Goal: Task Accomplishment & Management: Manage account settings

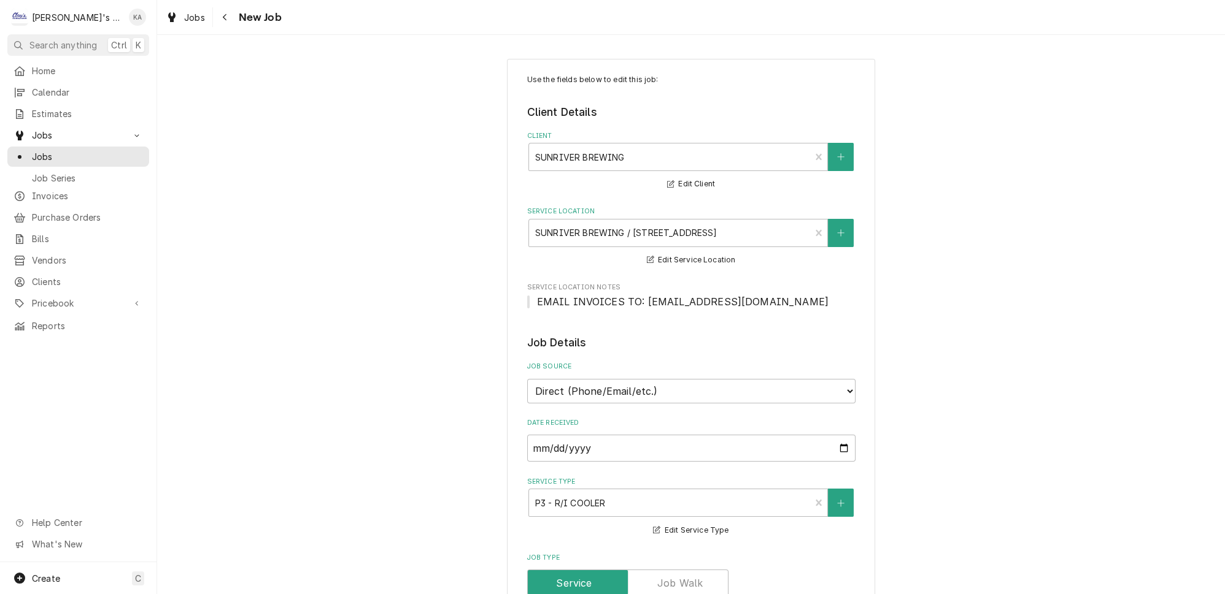
scroll to position [390, 0]
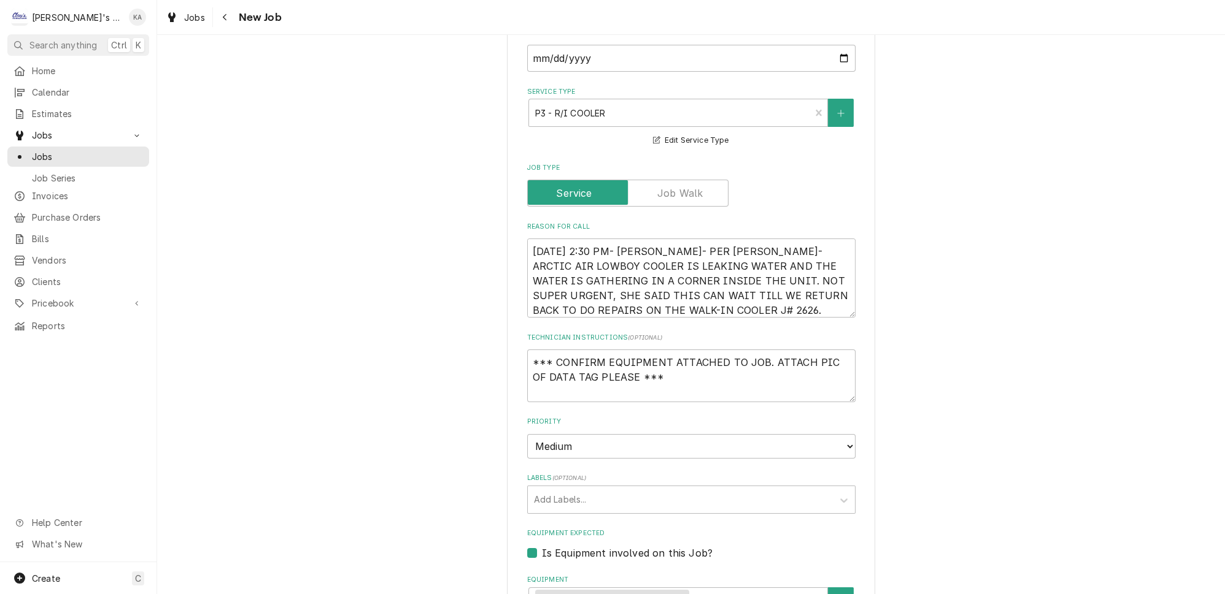
type textarea "x"
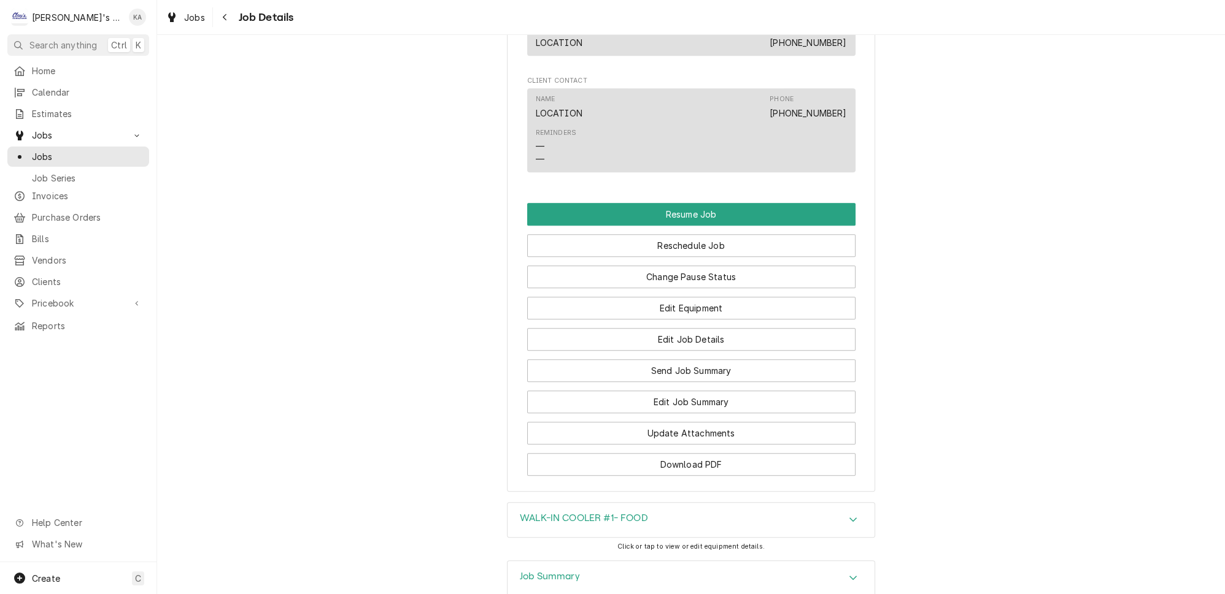
scroll to position [758, 0]
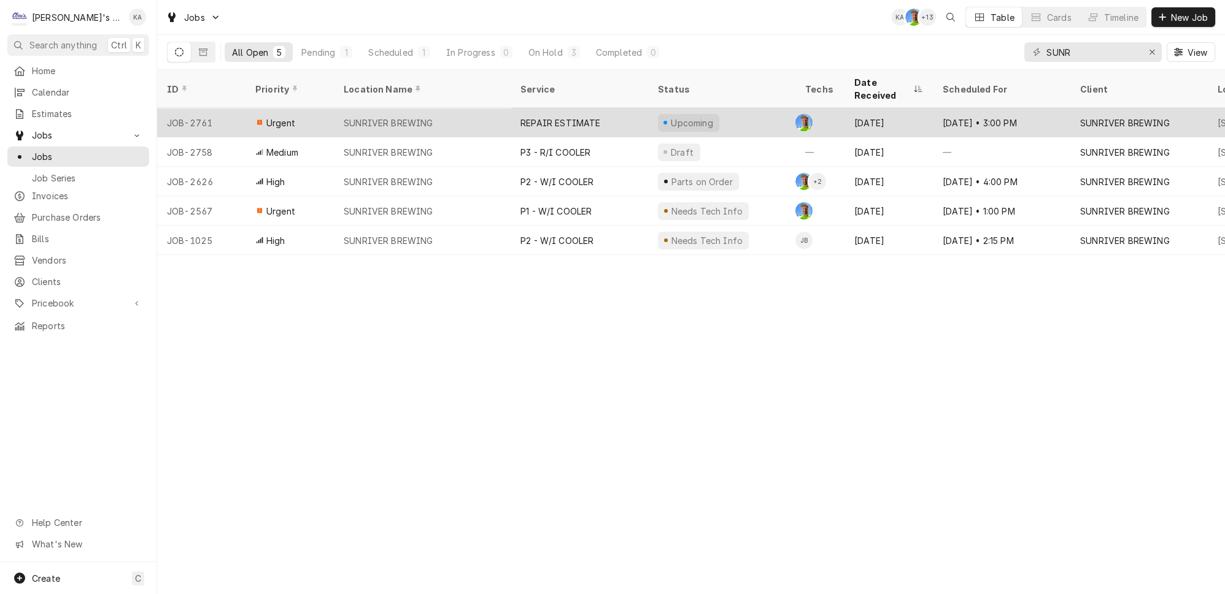
click at [601, 108] on div "REPAIR ESTIMATE" at bounding box center [578, 122] width 137 height 29
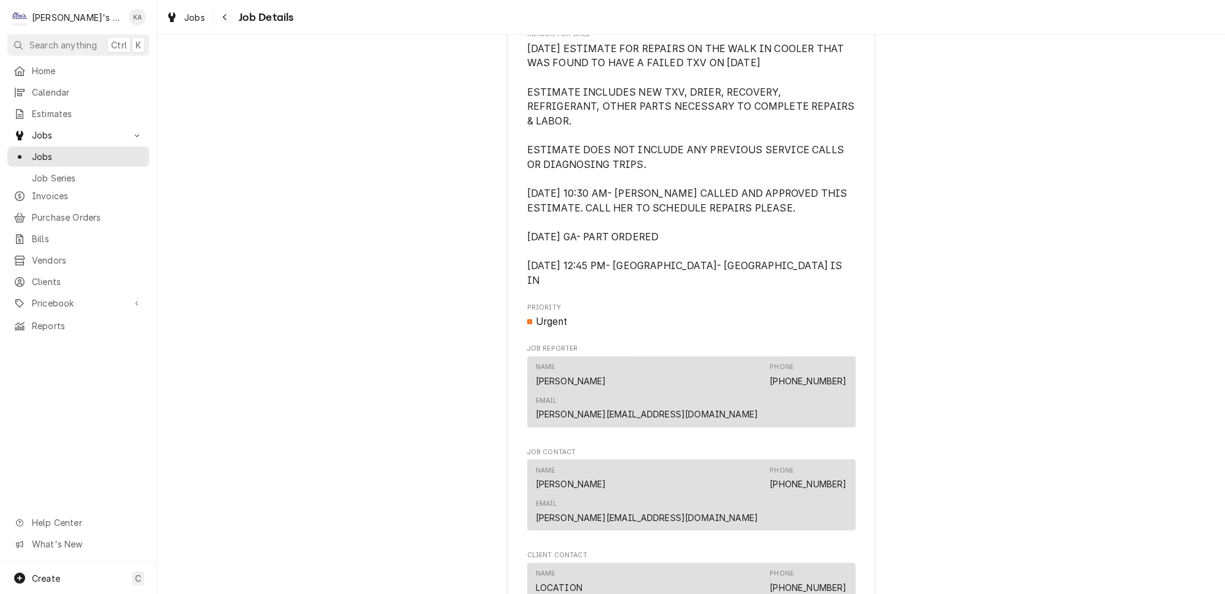
scroll to position [1008, 0]
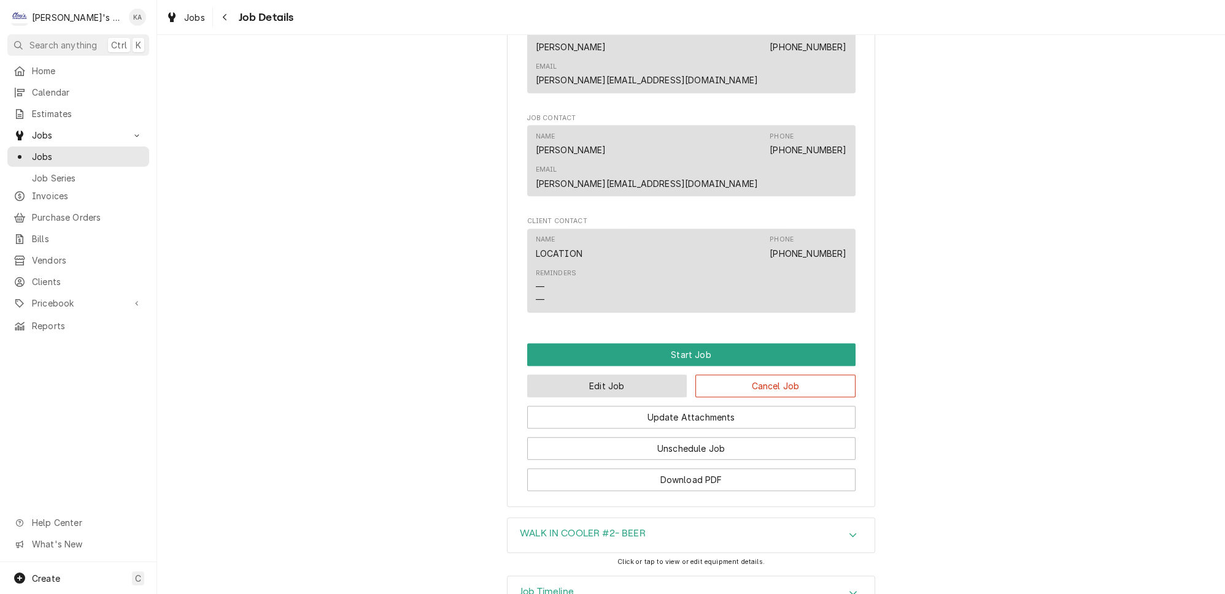
click at [616, 375] on button "Edit Job" at bounding box center [607, 386] width 160 height 23
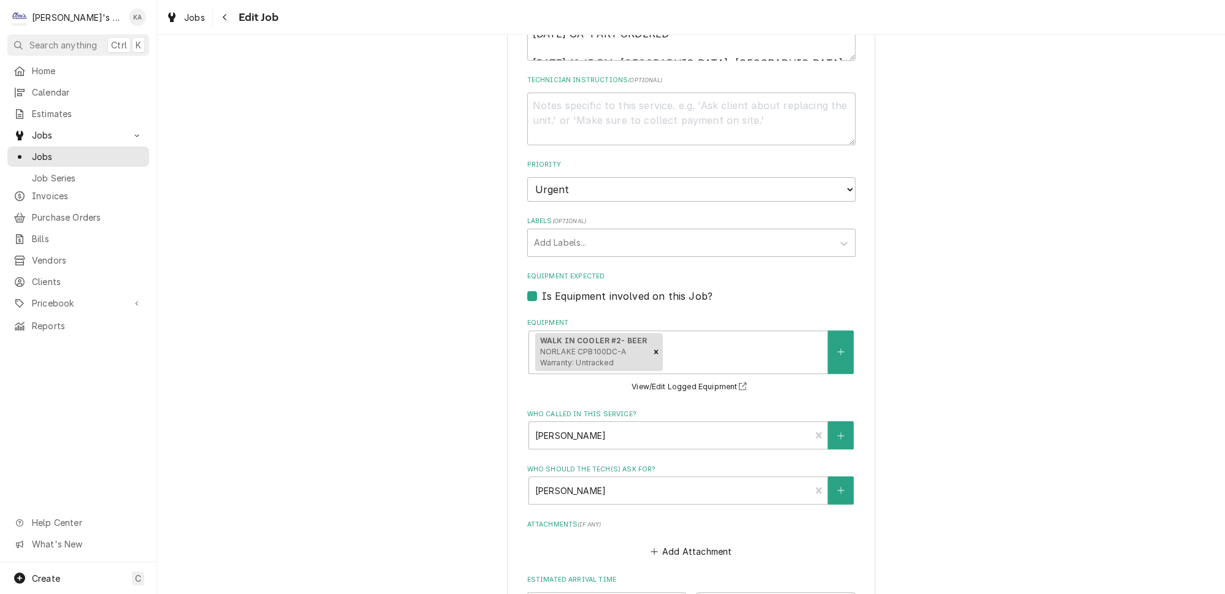
scroll to position [613, 0]
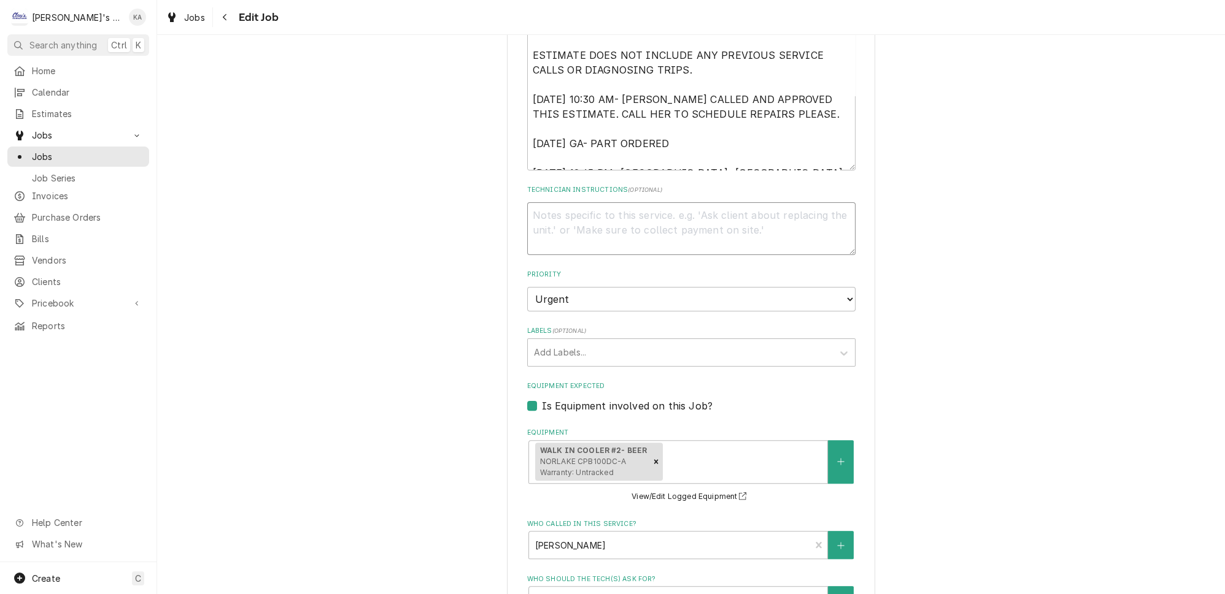
click at [600, 233] on textarea "Technician Instructions ( optional )" at bounding box center [691, 228] width 328 height 53
type textarea "x"
type textarea "F"
type textarea "x"
type textarea "FR"
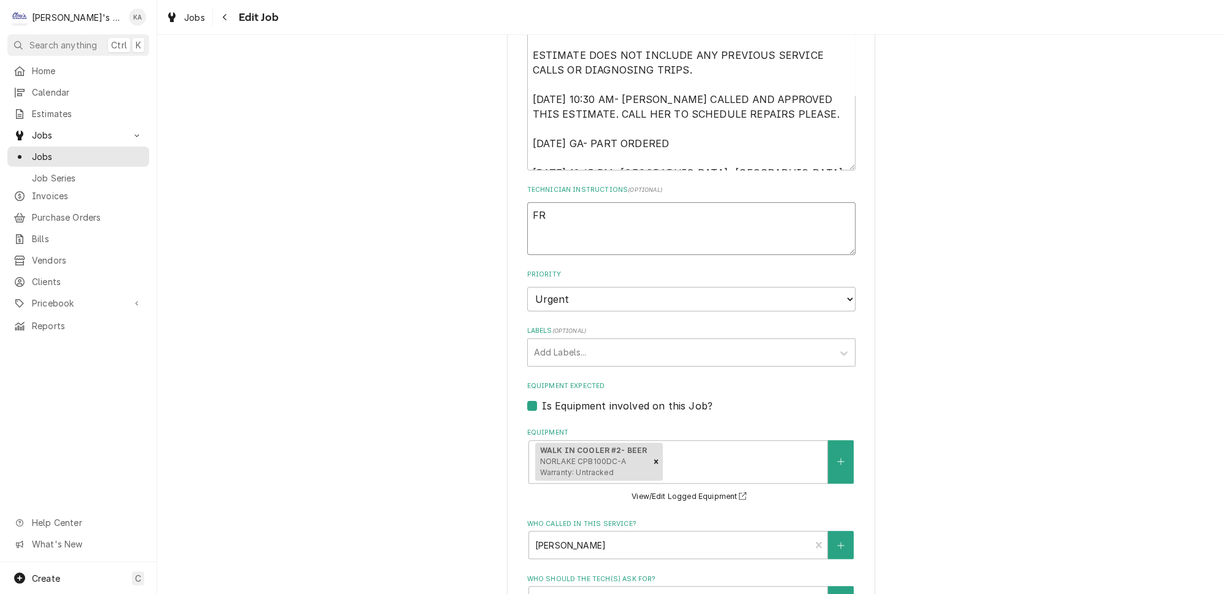
type textarea "x"
type textarea "FRT"
type textarea "x"
type textarea "FRT-"
type textarea "x"
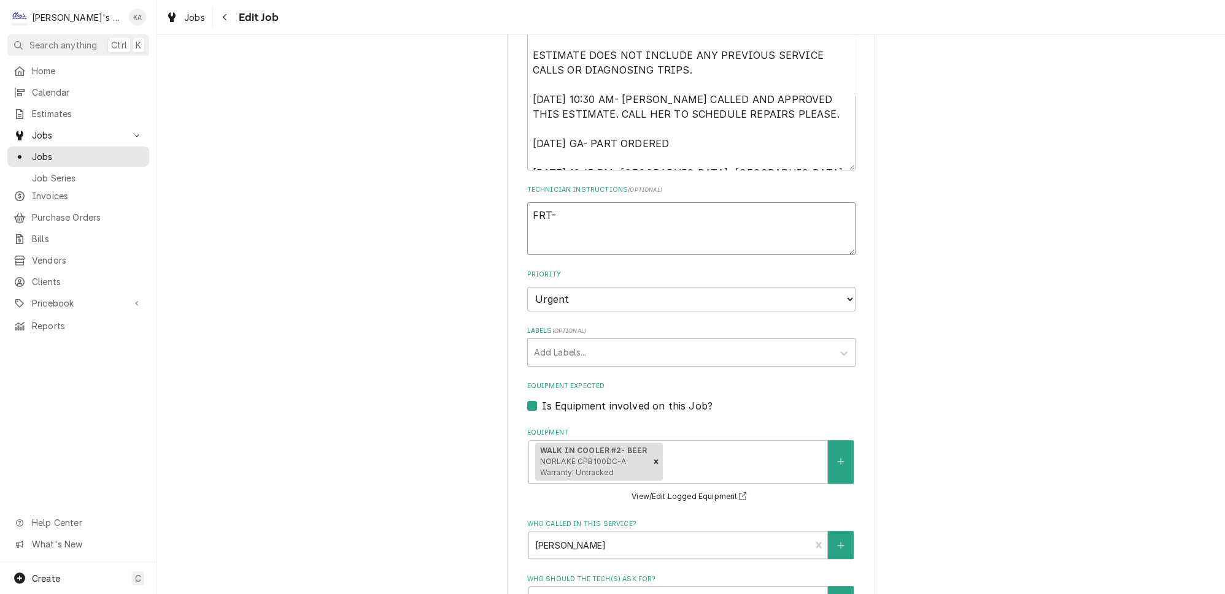
type textarea "FRT-"
type textarea "x"
type textarea "FRT- 1"
type textarea "x"
type textarea "FRT- 19"
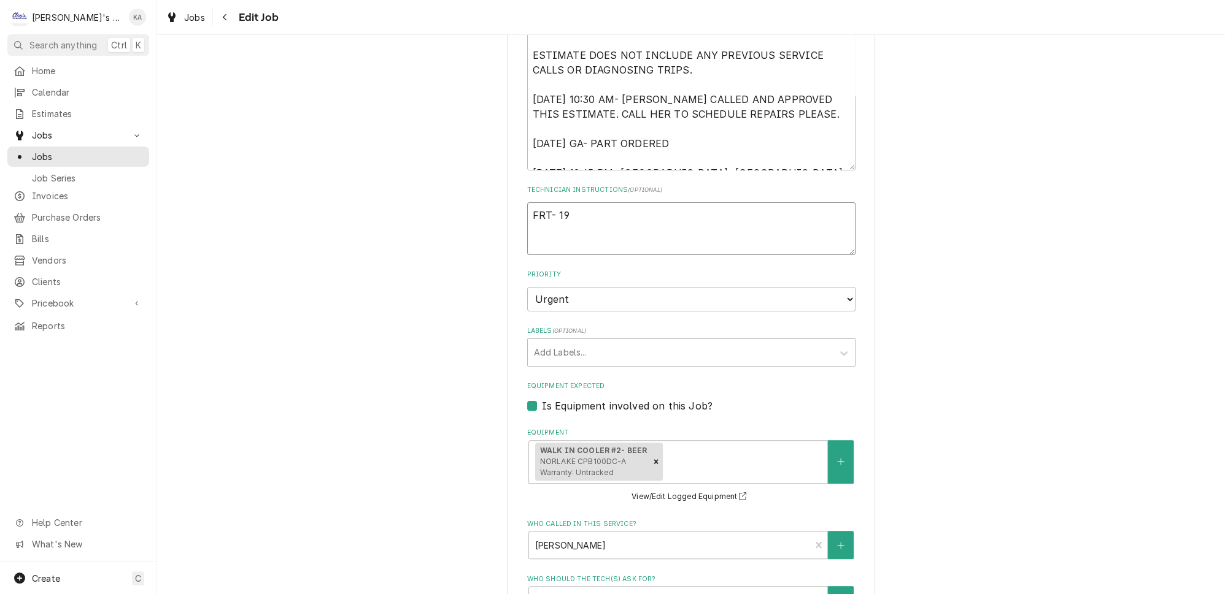
type textarea "x"
type textarea "FRT- 19."
type textarea "x"
type textarea "FRT- 19.9"
type textarea "x"
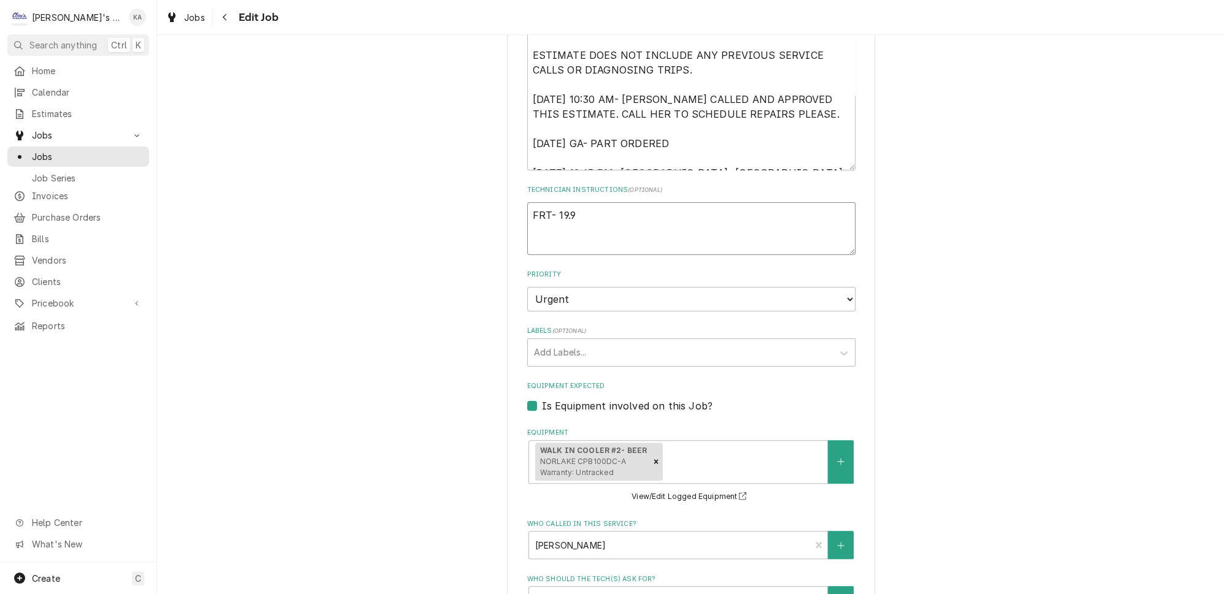
type textarea "FRT- 19.95"
type textarea "x"
type textarea "FRT- 19.95-"
type textarea "x"
type textarea "FRT- 19.95-"
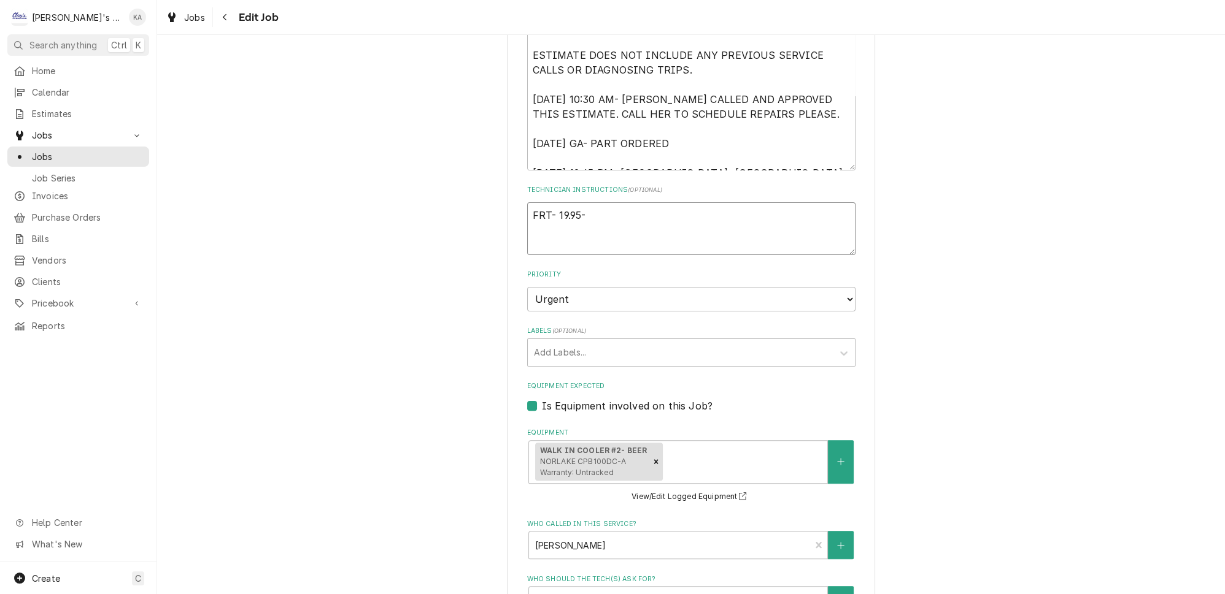
type textarea "x"
type textarea "FRT- 19.95- 2"
type textarea "x"
type textarea "FRT- 19.95- 24"
type textarea "x"
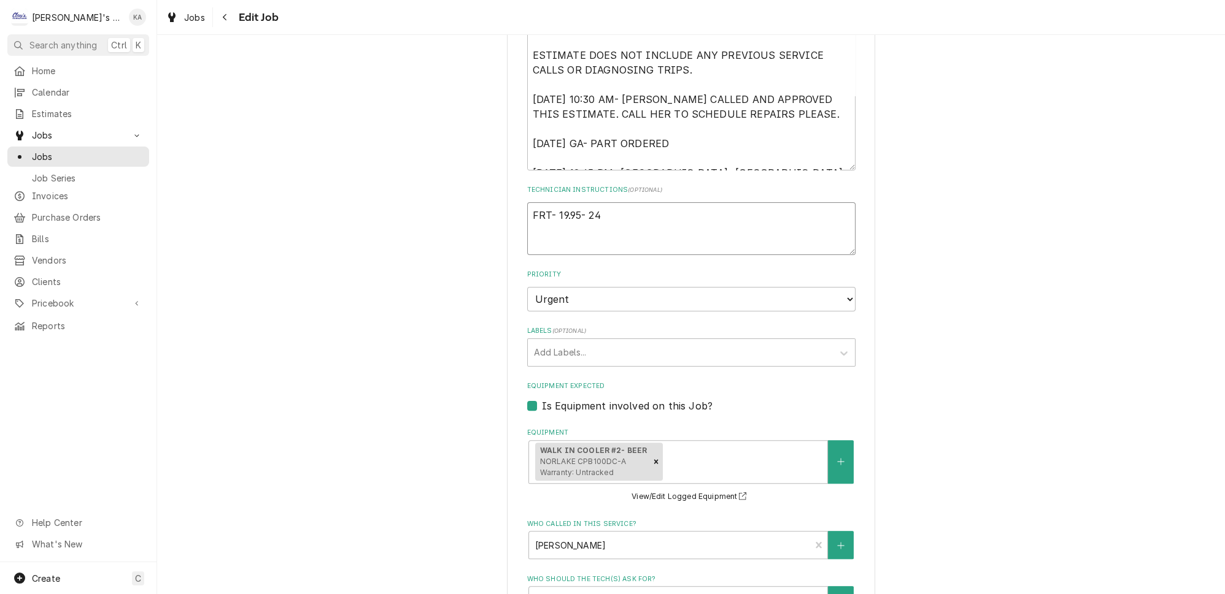
type textarea "FRT- 19.95- 24."
type textarea "x"
type textarea "FRT- 19.95- 24.9"
type textarea "x"
type textarea "FRT- 19.95- 24.94"
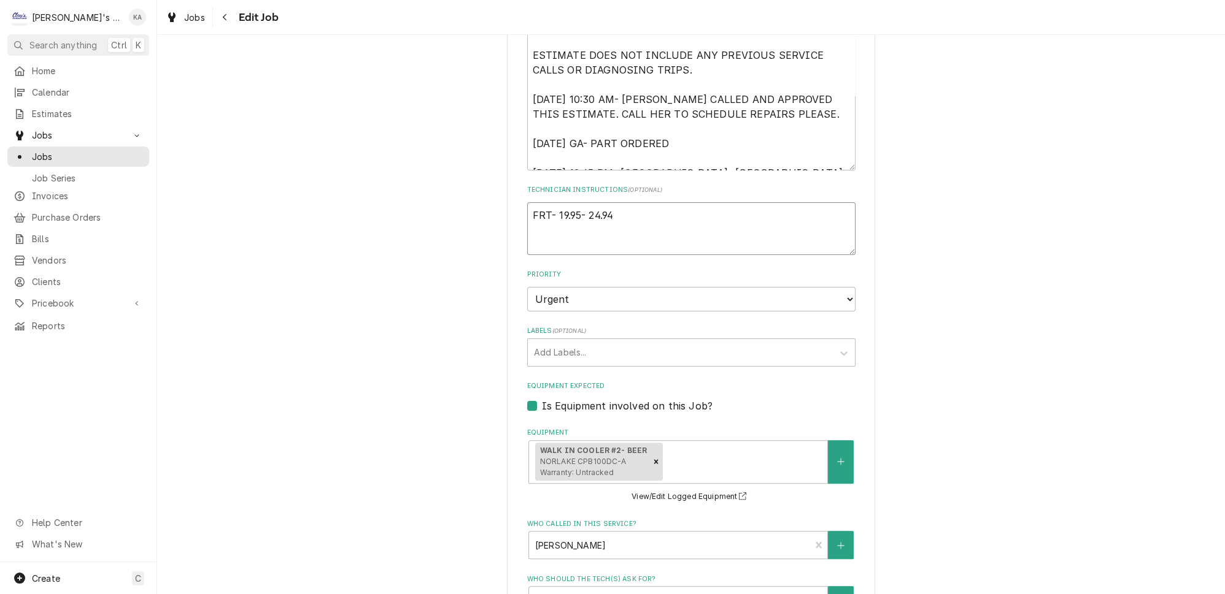
type textarea "x"
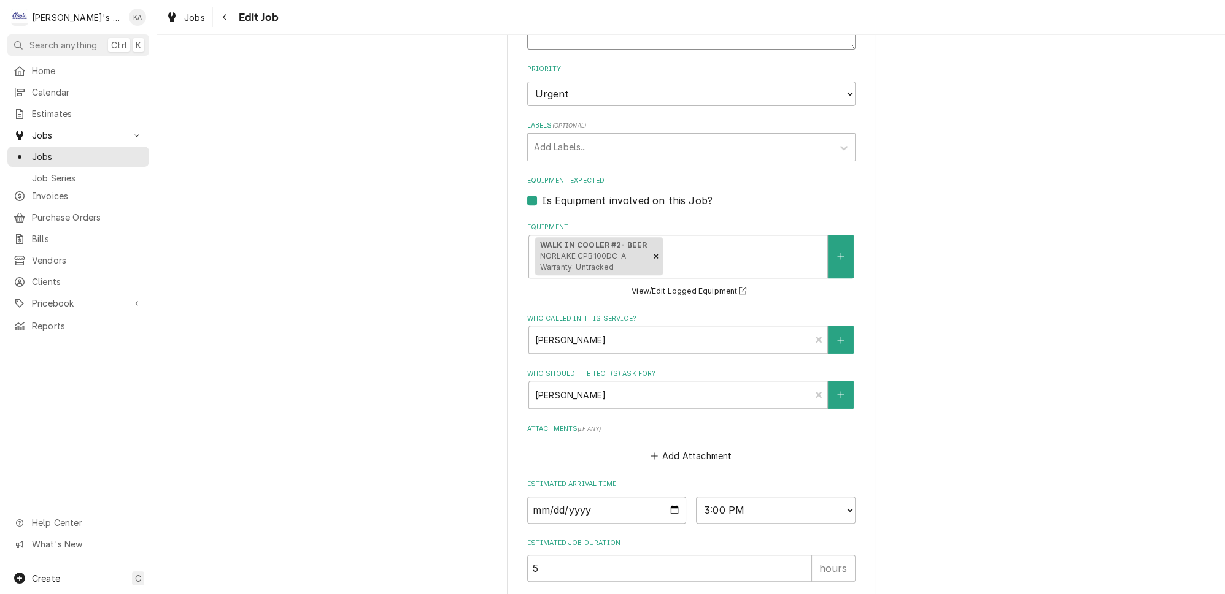
scroll to position [936, 0]
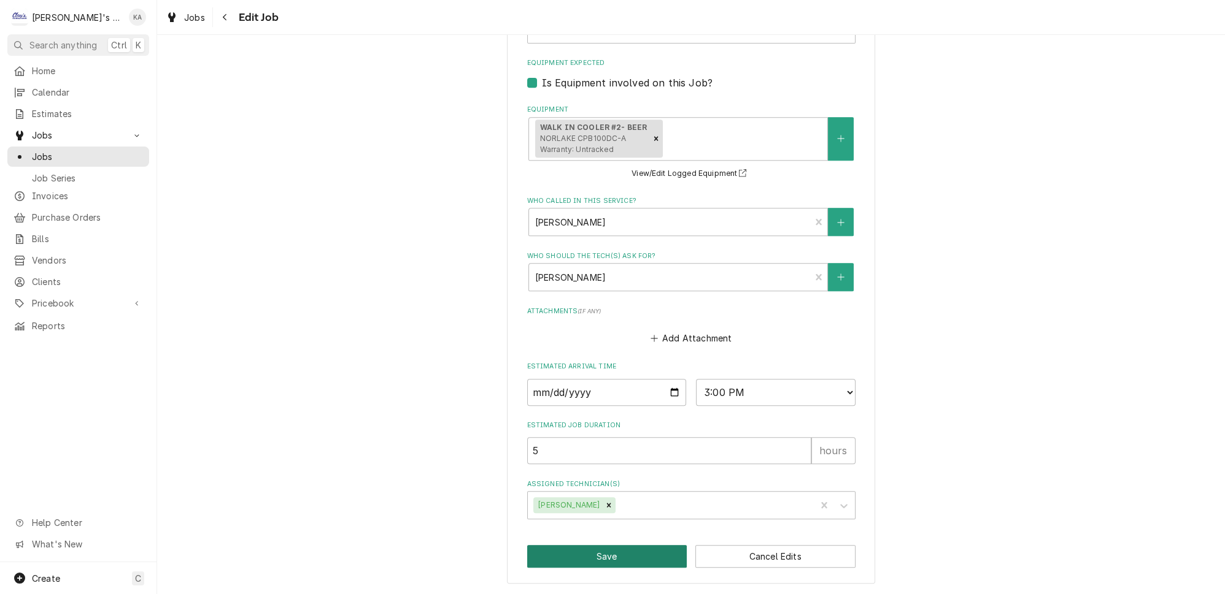
type textarea "FRT- 19.95- 24.94"
click at [626, 564] on button "Save" at bounding box center [607, 556] width 160 height 23
type textarea "x"
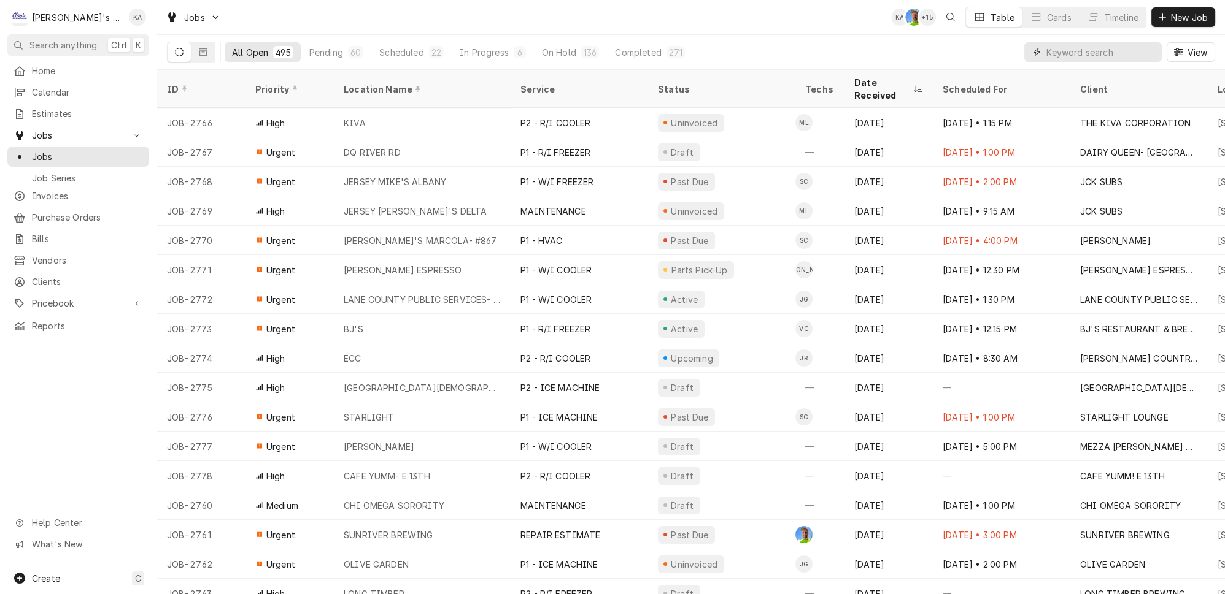
click at [1104, 47] on input "Dynamic Content Wrapper" at bounding box center [1100, 52] width 109 height 20
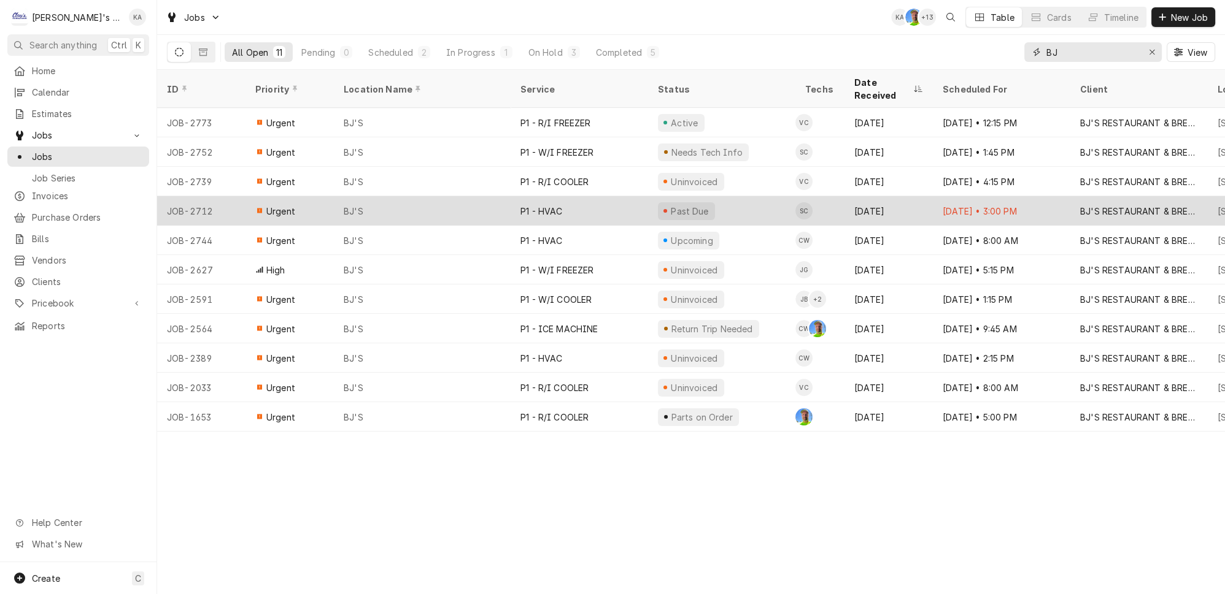
type input "BJ"
click at [596, 196] on div "P1 - HVAC" at bounding box center [578, 210] width 137 height 29
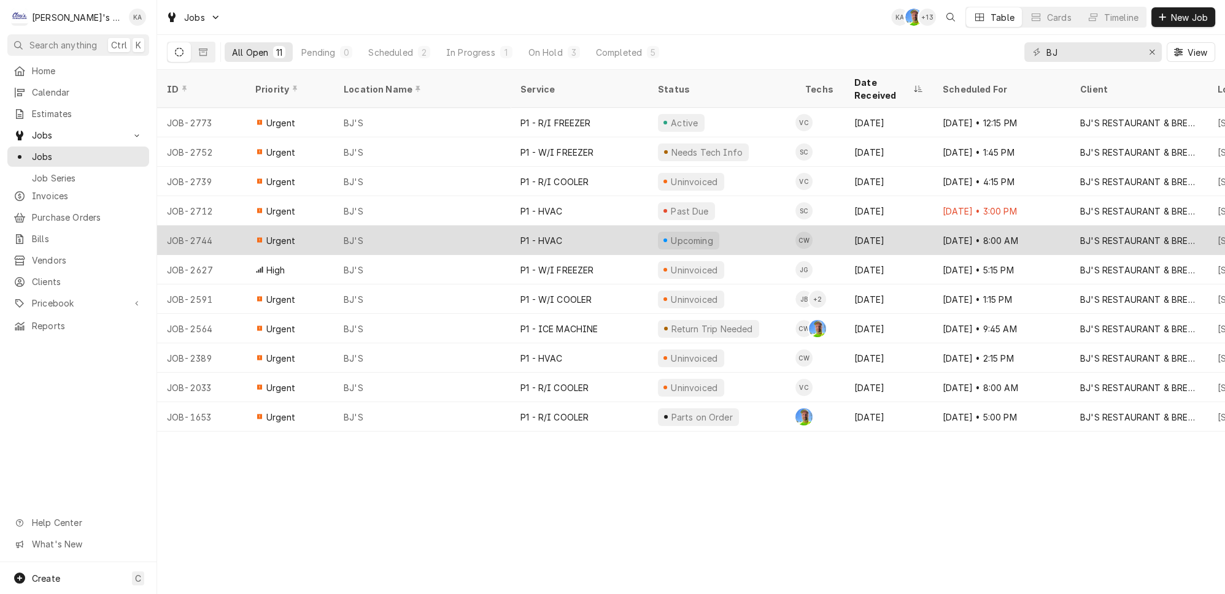
click at [560, 226] on div "P1 - HVAC" at bounding box center [578, 240] width 137 height 29
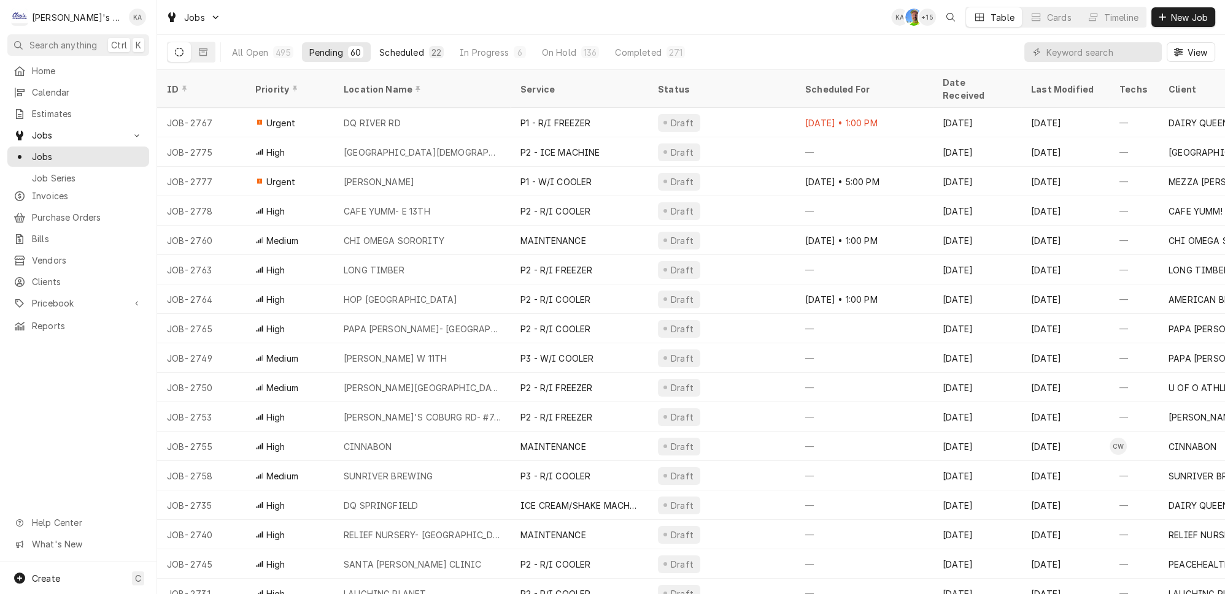
click at [379, 48] on div "Scheduled" at bounding box center [401, 52] width 44 height 13
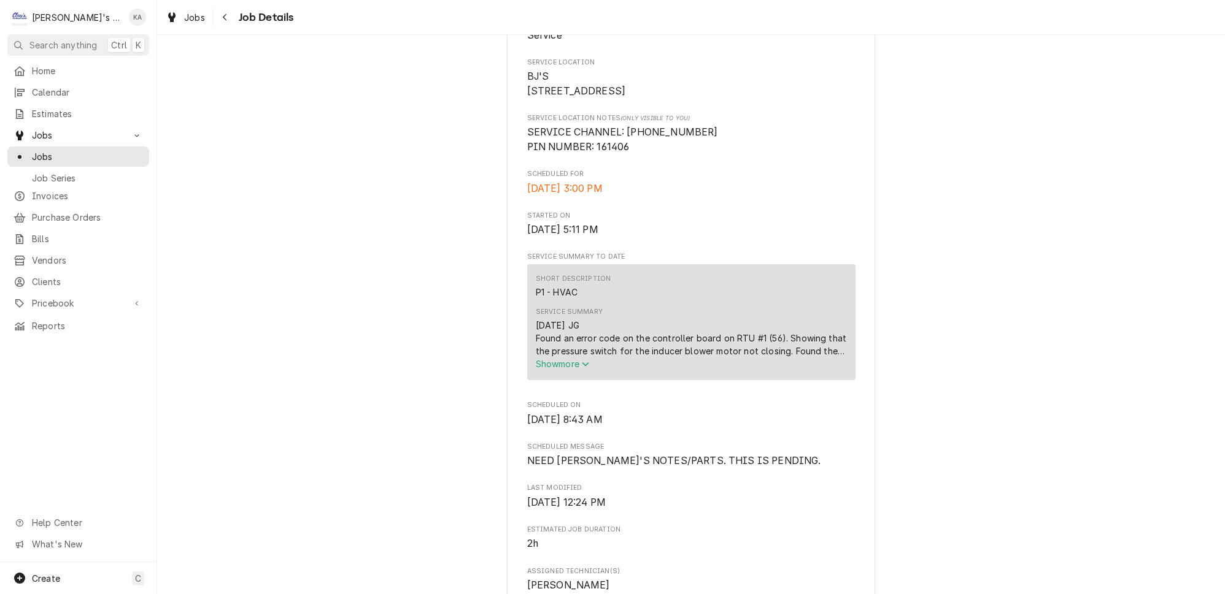
scroll to position [334, 0]
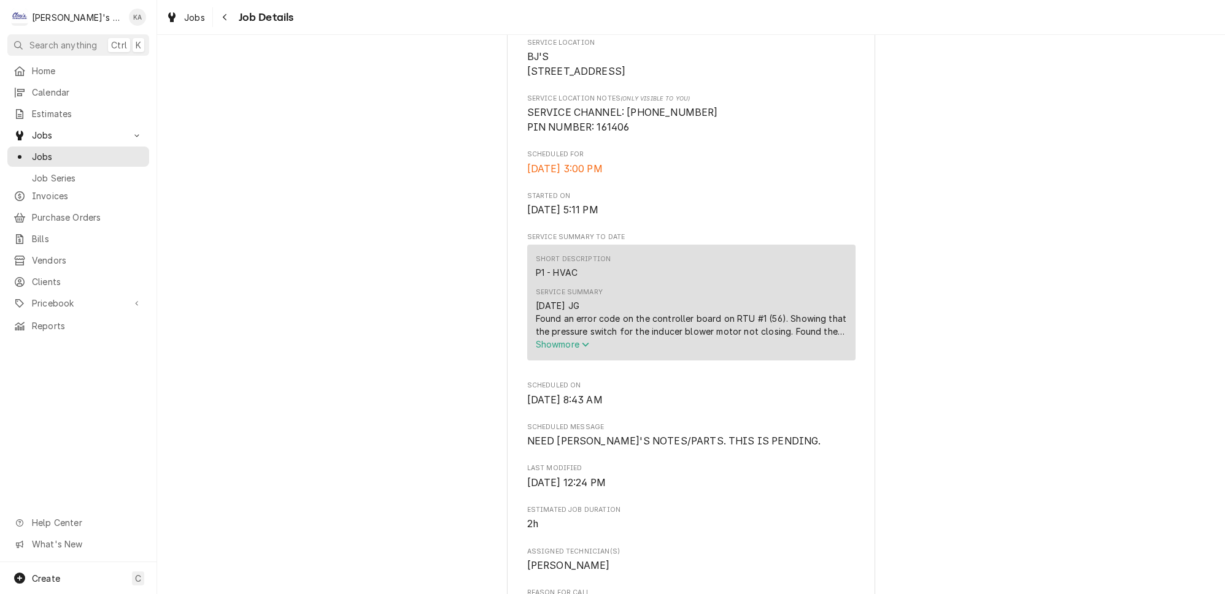
click at [572, 350] on span "Show more" at bounding box center [563, 344] width 54 height 10
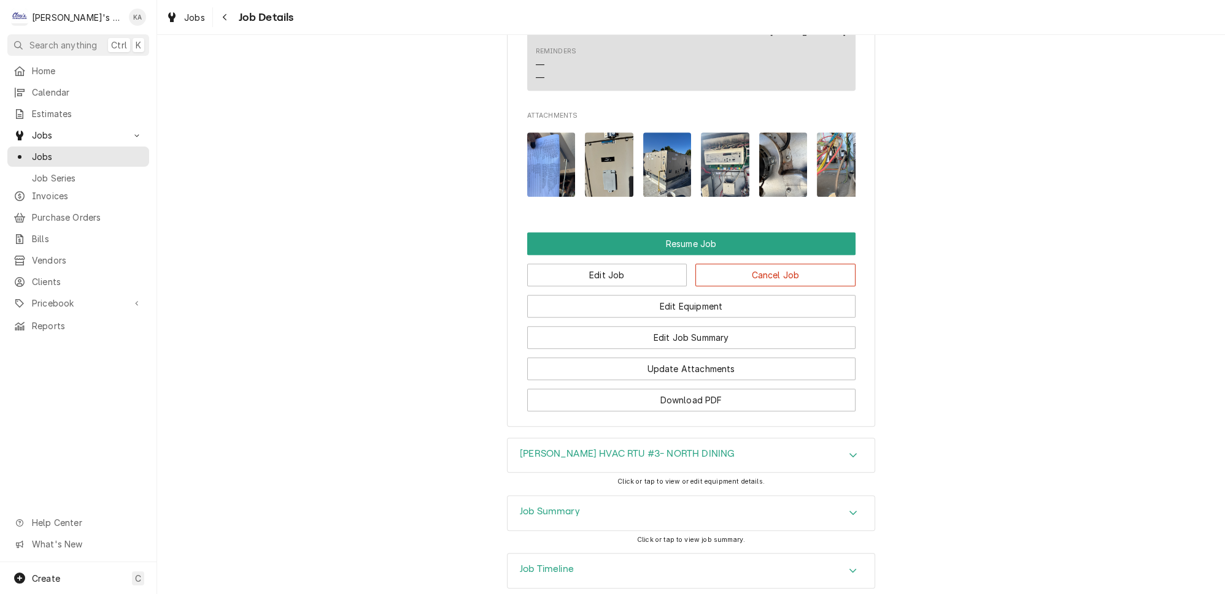
scroll to position [1375, 0]
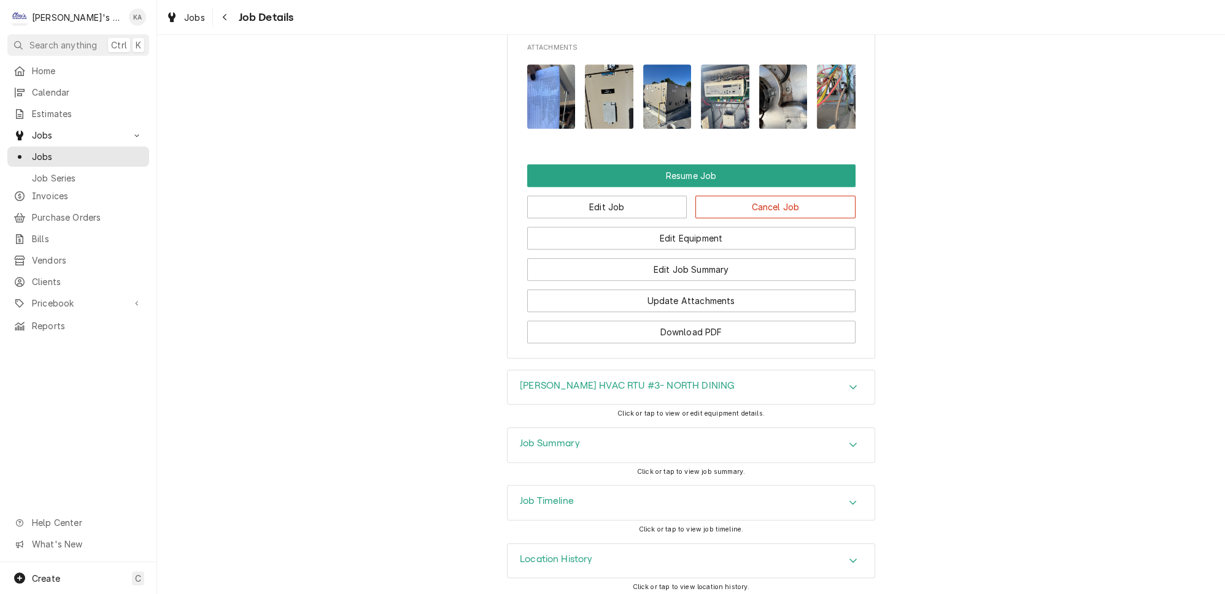
click at [579, 446] on div "Job Summary" at bounding box center [690, 445] width 367 height 34
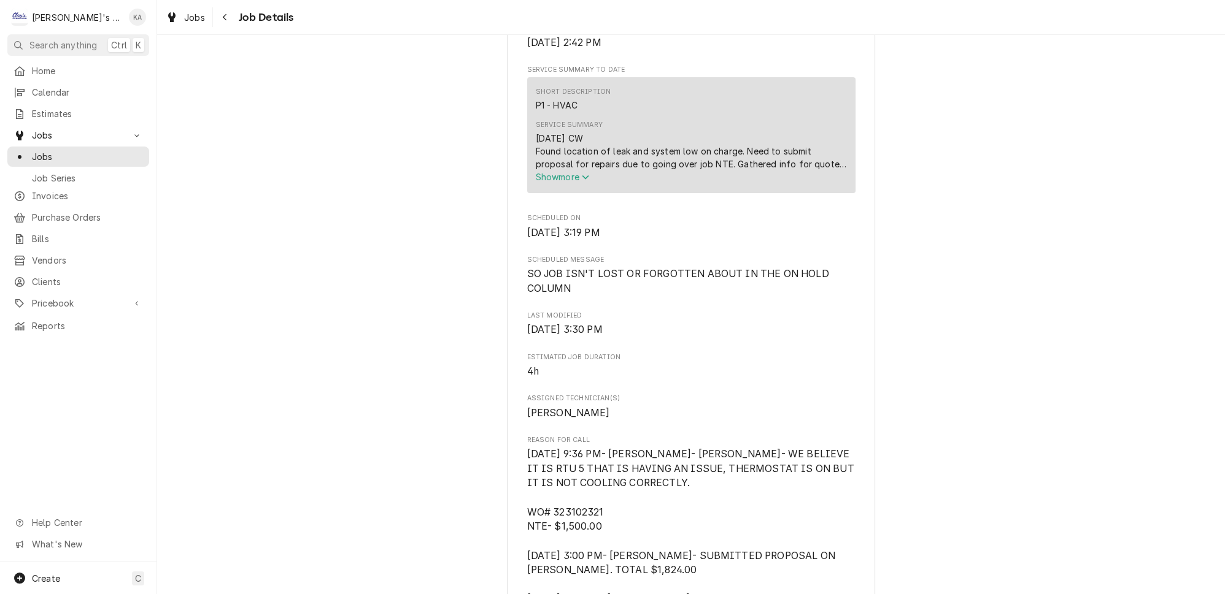
scroll to position [558, 0]
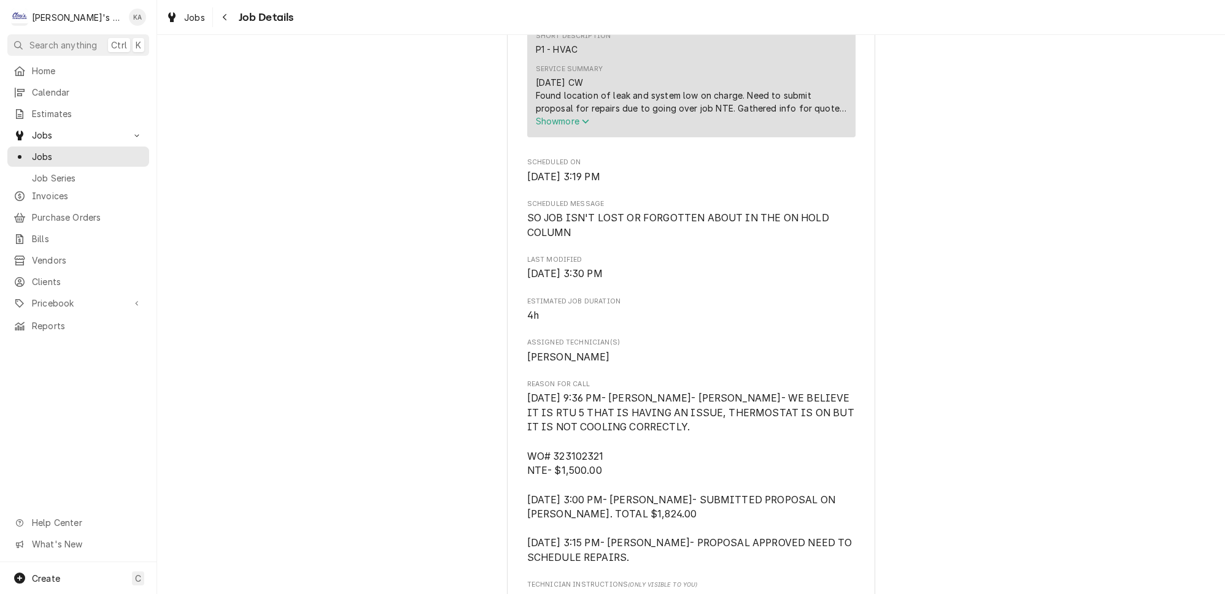
click at [560, 126] on span "Show more" at bounding box center [563, 121] width 54 height 10
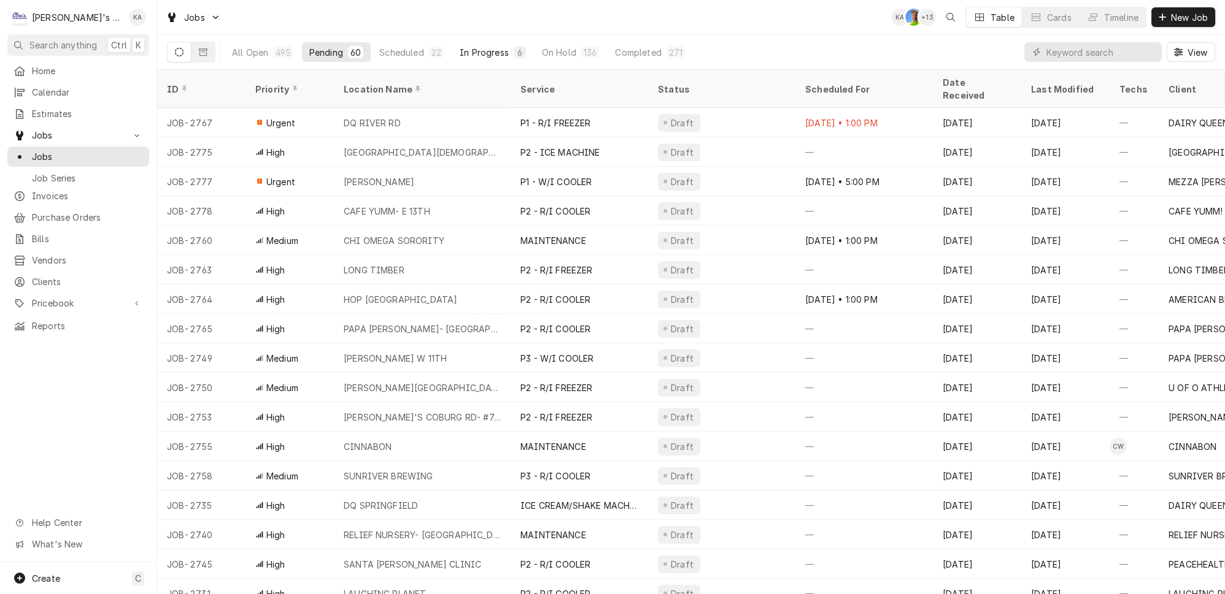
click at [454, 55] on button "In Progress 6" at bounding box center [492, 52] width 81 height 20
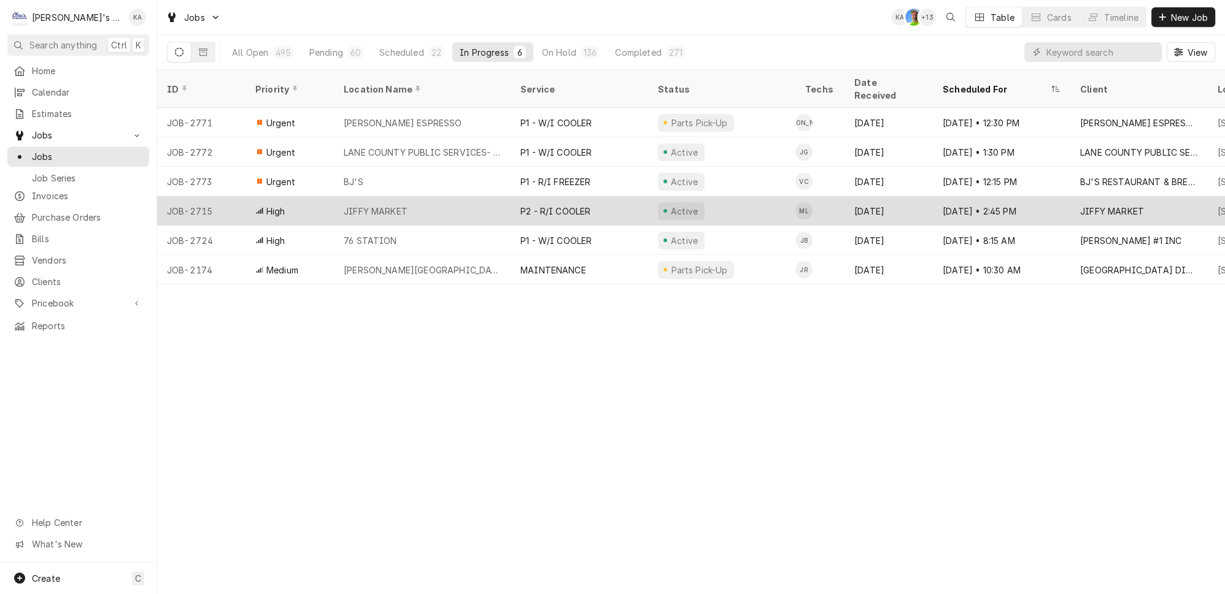
click at [579, 196] on div "P2 - R/I COOLER" at bounding box center [578, 210] width 137 height 29
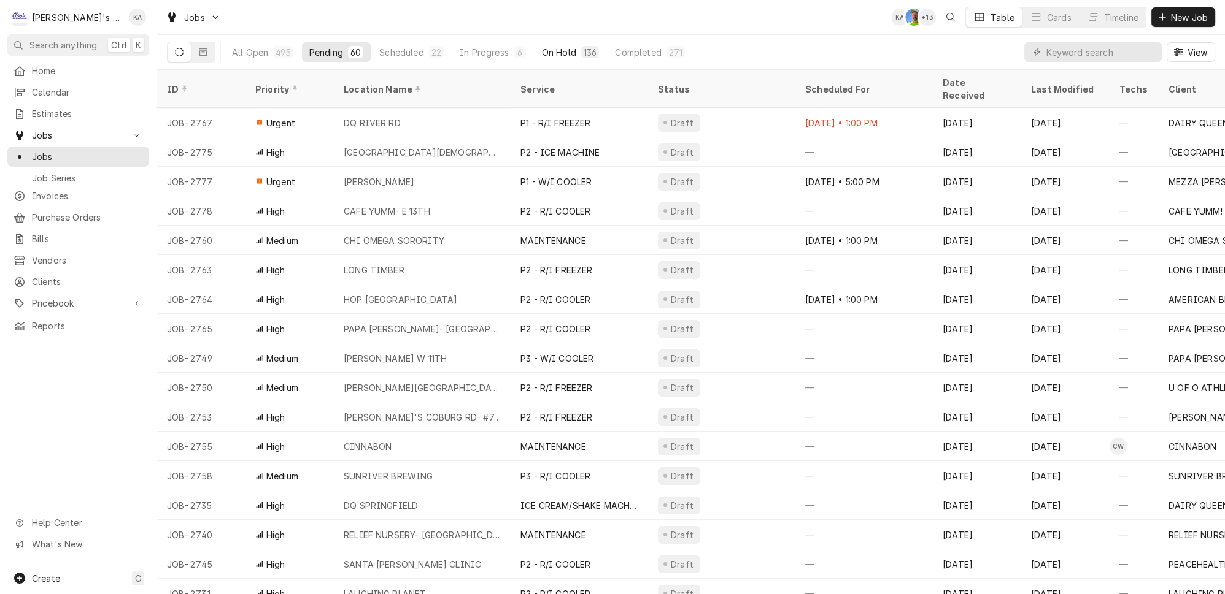
click at [534, 42] on button "On Hold 136" at bounding box center [570, 52] width 72 height 20
click at [615, 48] on div "Completed" at bounding box center [638, 52] width 46 height 13
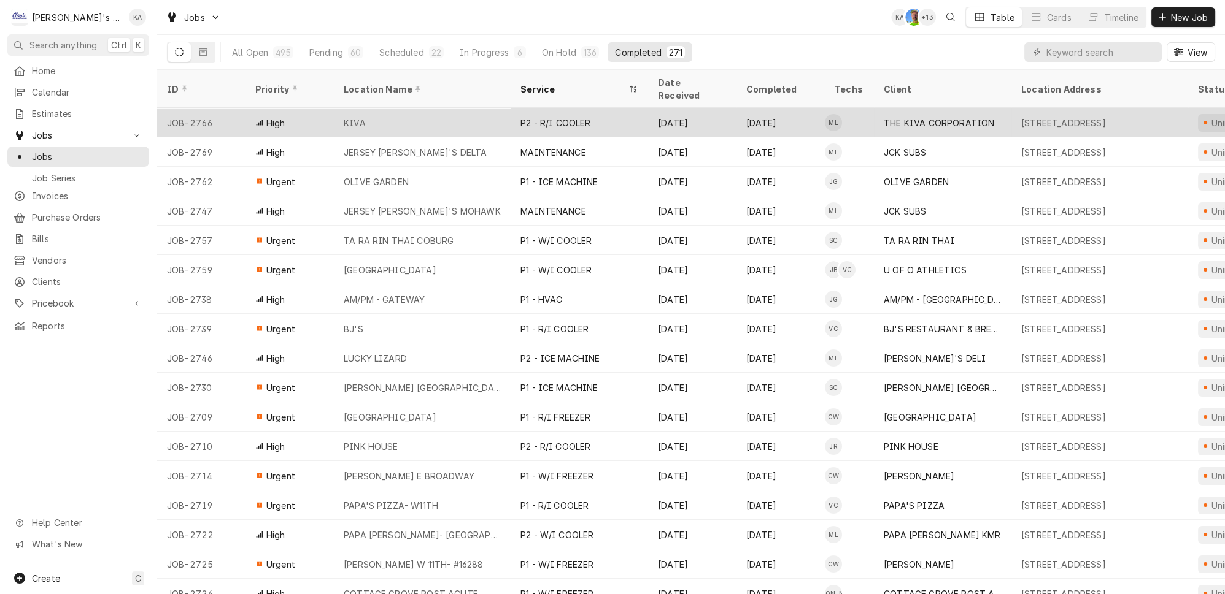
click at [565, 117] on div "P2 - R/I COOLER" at bounding box center [555, 123] width 70 height 13
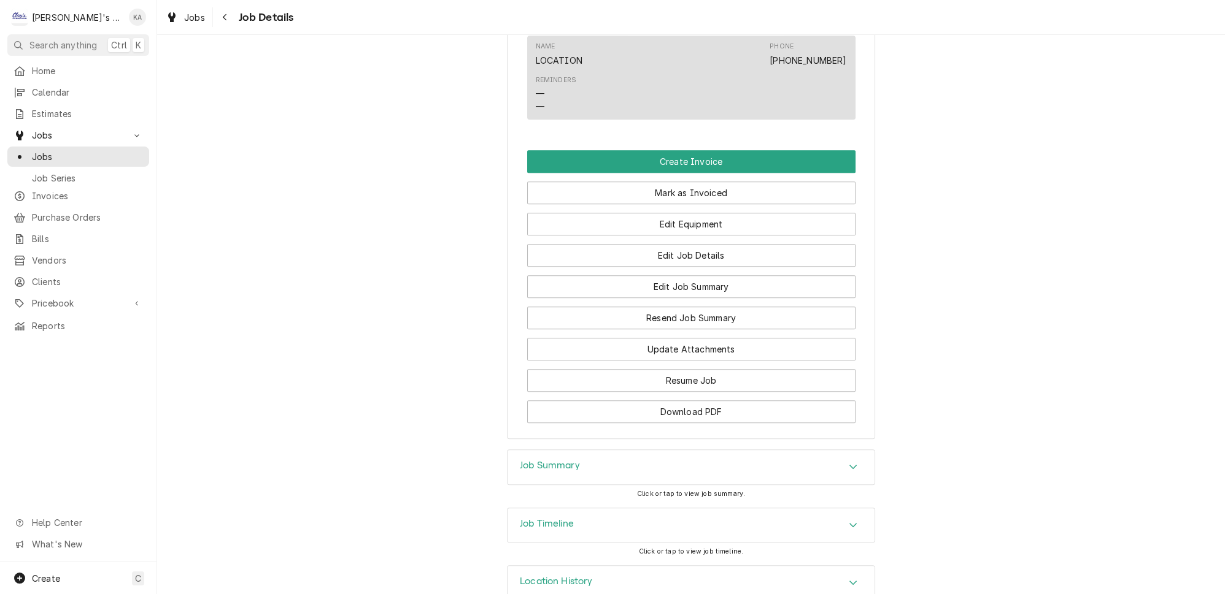
scroll to position [1248, 0]
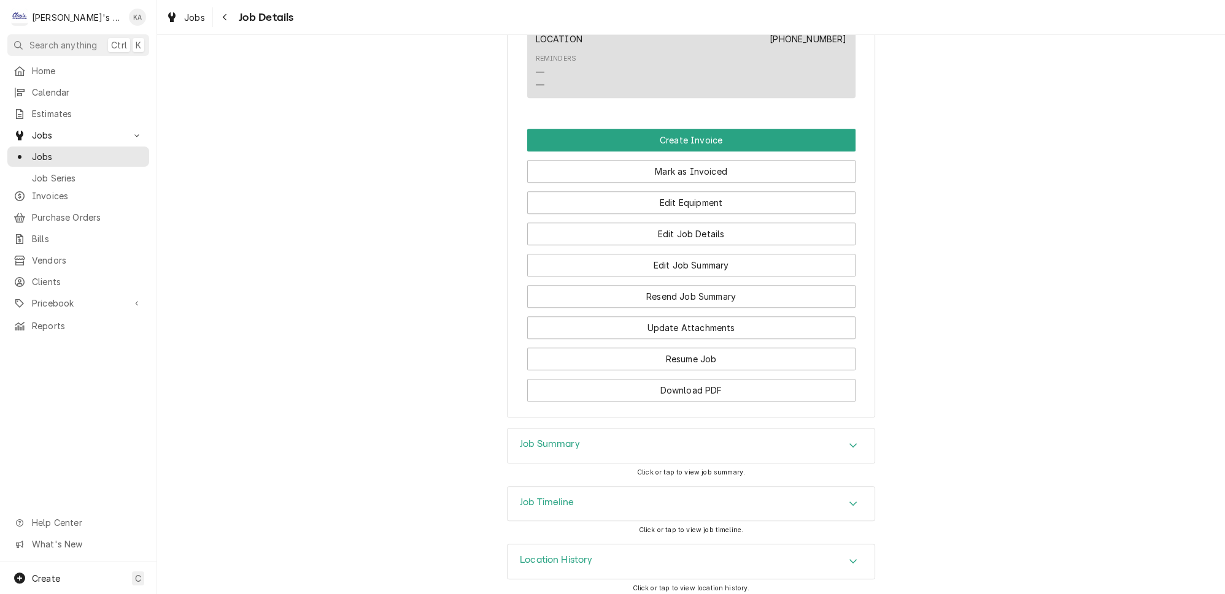
click at [559, 429] on div "Job Summary" at bounding box center [690, 446] width 367 height 34
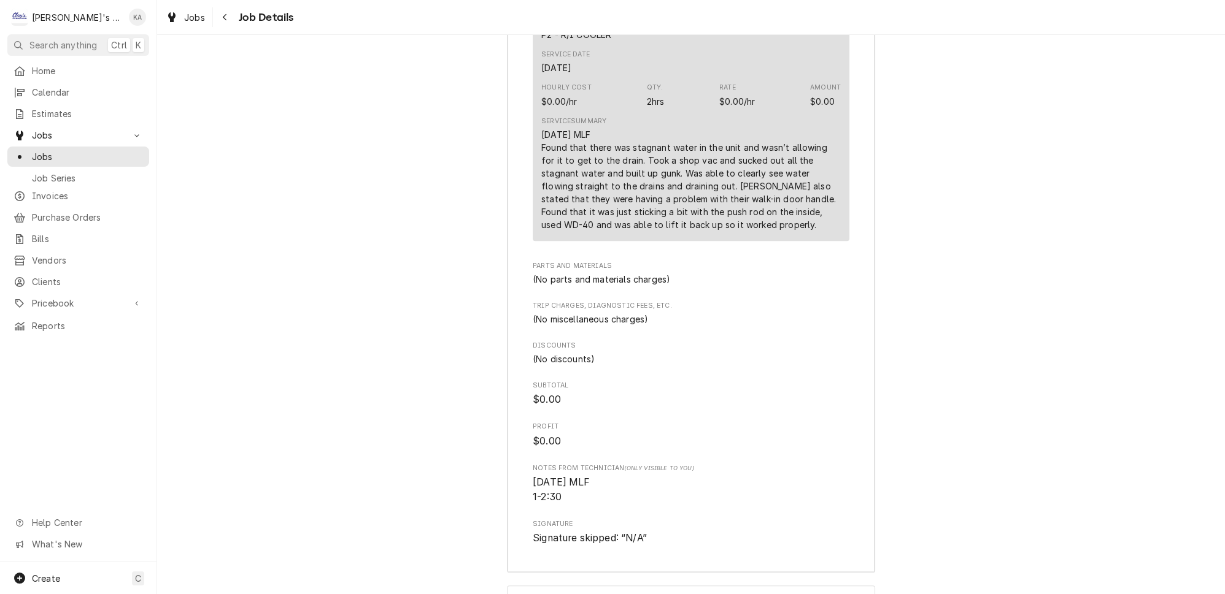
scroll to position [1991, 0]
